Goal: Check status: Check status

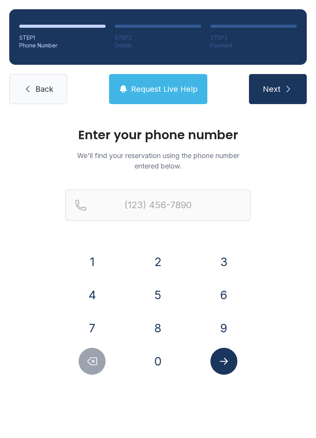
click at [154, 293] on button "5" at bounding box center [158, 294] width 27 height 27
click at [159, 356] on button "0" at bounding box center [158, 361] width 27 height 27
click at [154, 289] on button "5" at bounding box center [158, 294] width 27 height 27
click at [94, 291] on button "4" at bounding box center [92, 294] width 27 height 27
click at [92, 320] on button "7" at bounding box center [92, 327] width 27 height 27
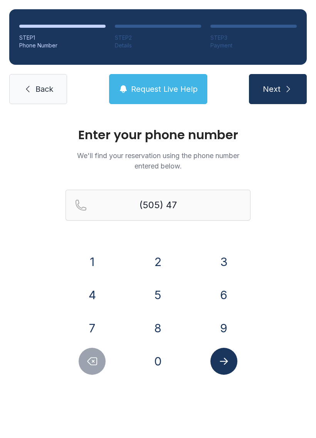
click at [170, 363] on button "0" at bounding box center [158, 361] width 27 height 27
click at [157, 288] on button "5" at bounding box center [158, 294] width 27 height 27
click at [151, 354] on button "0" at bounding box center [158, 361] width 27 height 27
click at [218, 318] on button "9" at bounding box center [223, 327] width 27 height 27
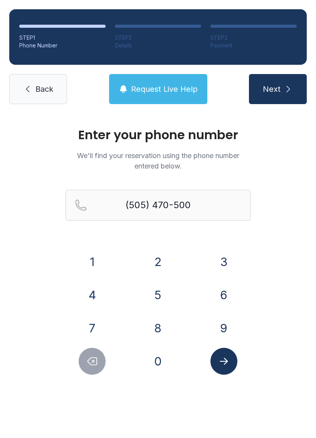
type input "[PHONE_NUMBER]"
click at [227, 356] on icon "Submit lookup form" at bounding box center [224, 361] width 12 height 12
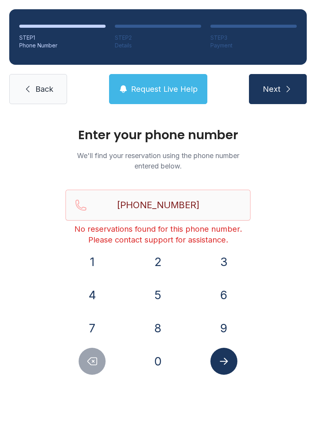
click at [33, 81] on link "Back" at bounding box center [38, 89] width 58 height 30
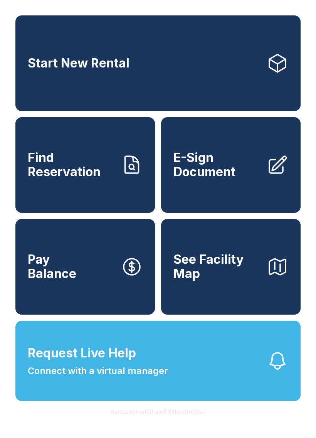
click at [234, 281] on span "See Facility Map" at bounding box center [216, 266] width 87 height 28
click at [127, 362] on span "Request Live Help" at bounding box center [82, 353] width 108 height 18
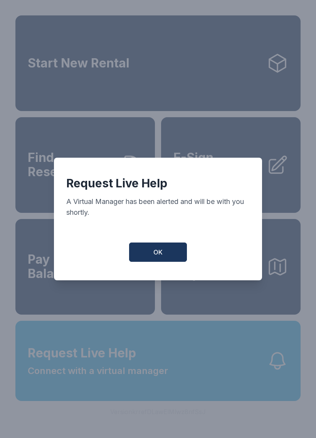
click at [141, 250] on button "OK" at bounding box center [158, 251] width 58 height 19
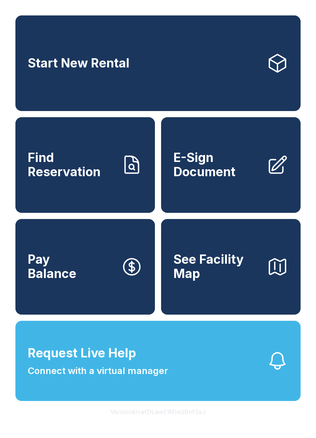
click at [239, 281] on span "See Facility Map" at bounding box center [216, 266] width 87 height 28
click at [133, 362] on span "Request Live Help" at bounding box center [82, 353] width 108 height 18
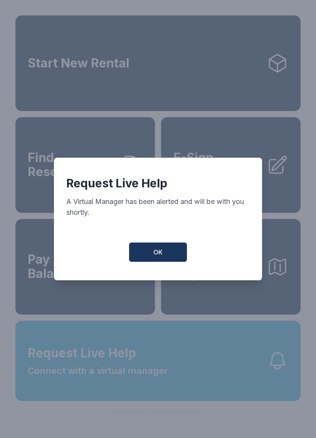
click at [161, 253] on span "OK" at bounding box center [157, 251] width 9 height 9
